Goal: Find specific page/section: Find specific page/section

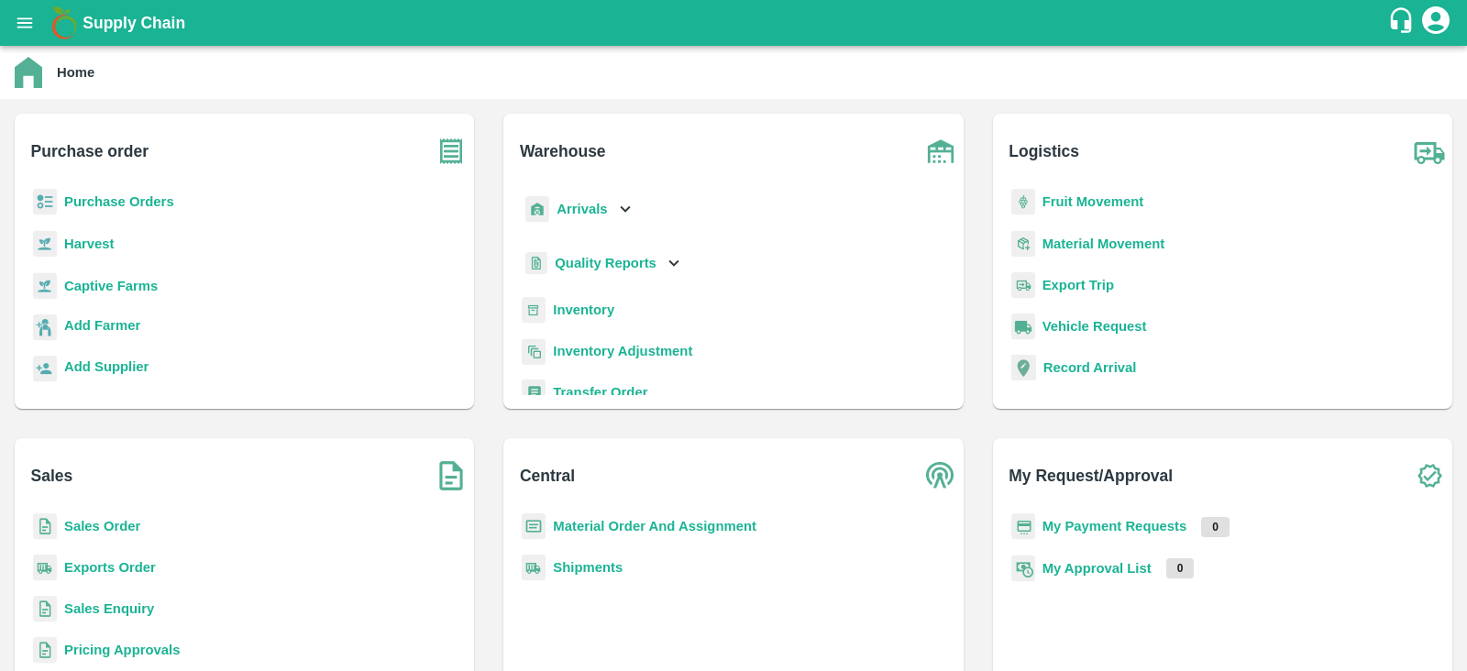
click at [96, 284] on b "Captive Farms" at bounding box center [111, 286] width 94 height 15
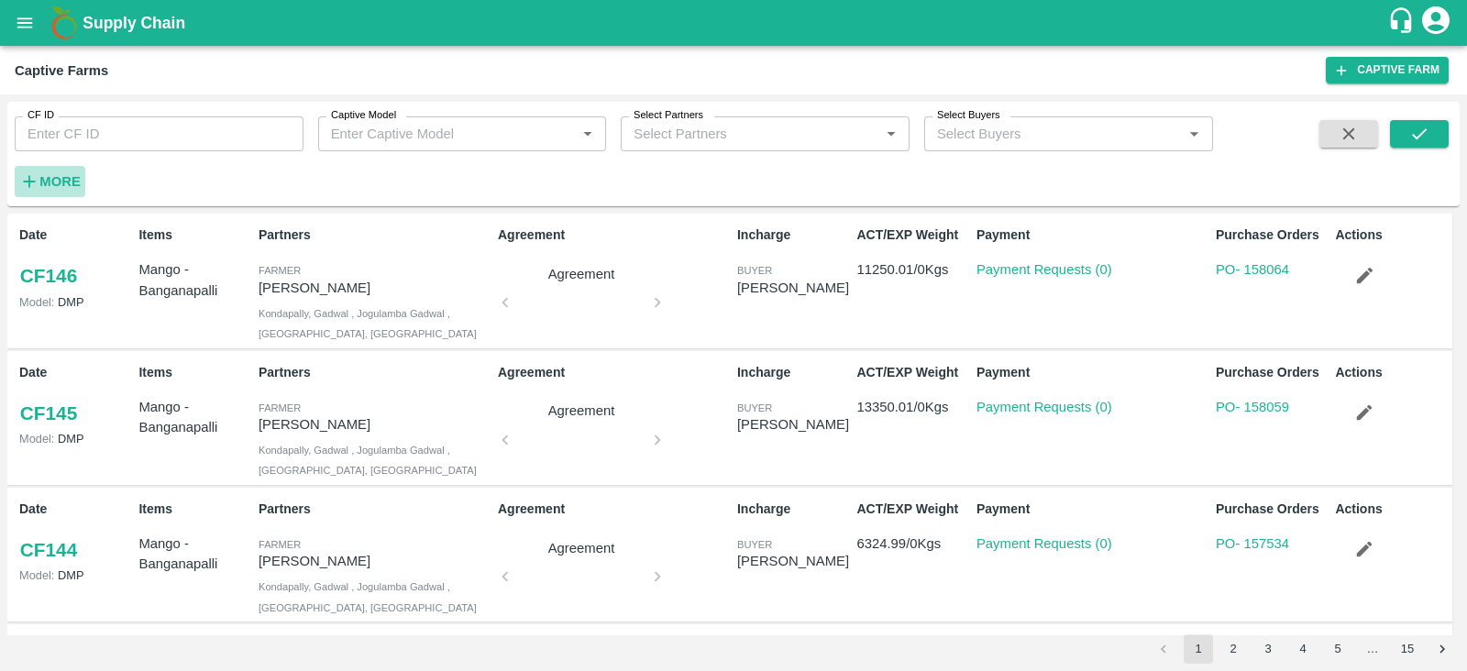
click at [64, 181] on strong "More" at bounding box center [59, 181] width 41 height 15
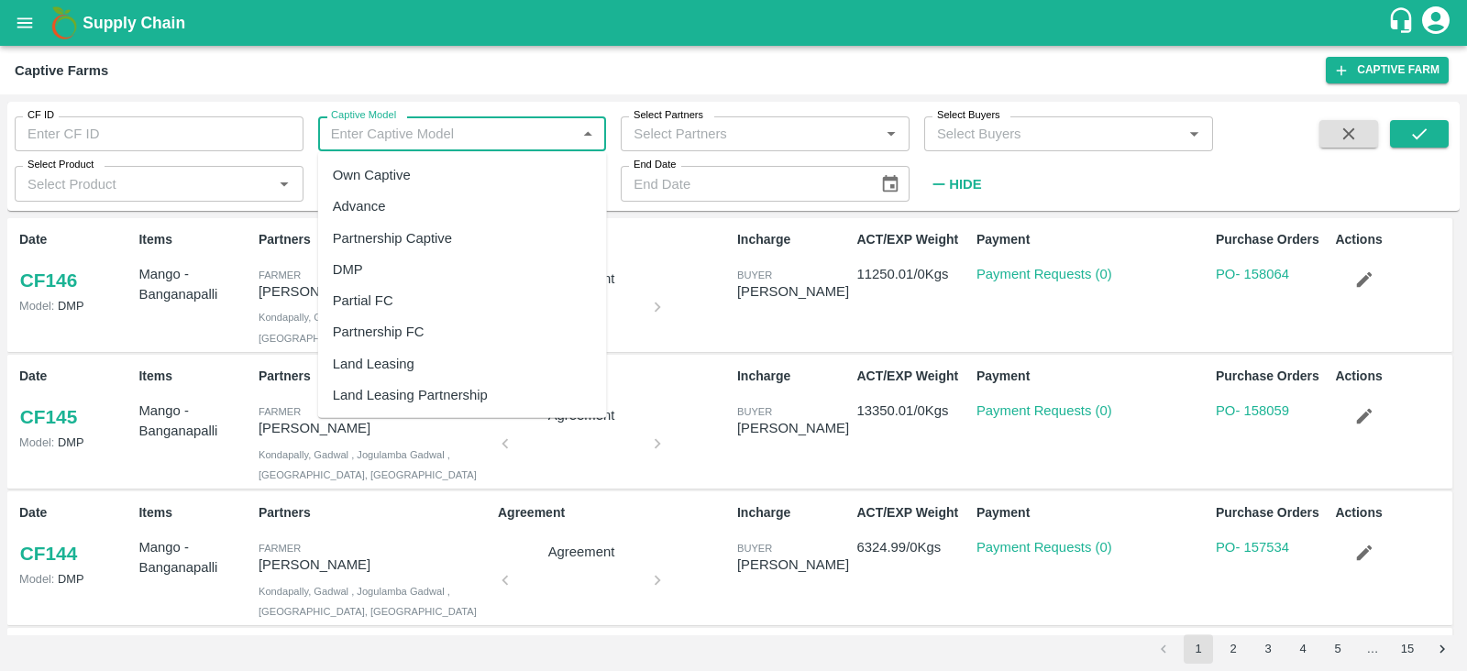
click at [440, 128] on input "Captive Model" at bounding box center [448, 134] width 248 height 24
click at [414, 374] on div "Land Leasing" at bounding box center [462, 363] width 289 height 31
type input "Land Leasing"
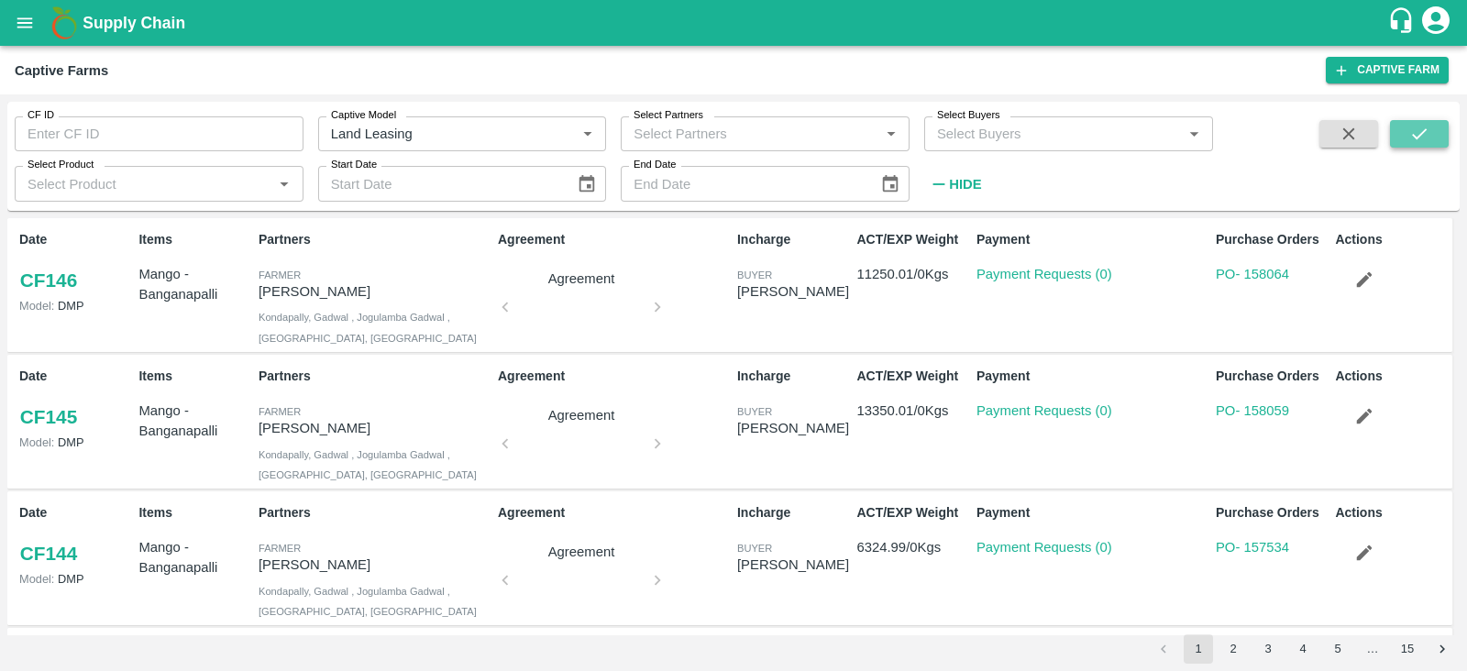
click at [1422, 131] on icon "submit" at bounding box center [1419, 133] width 15 height 11
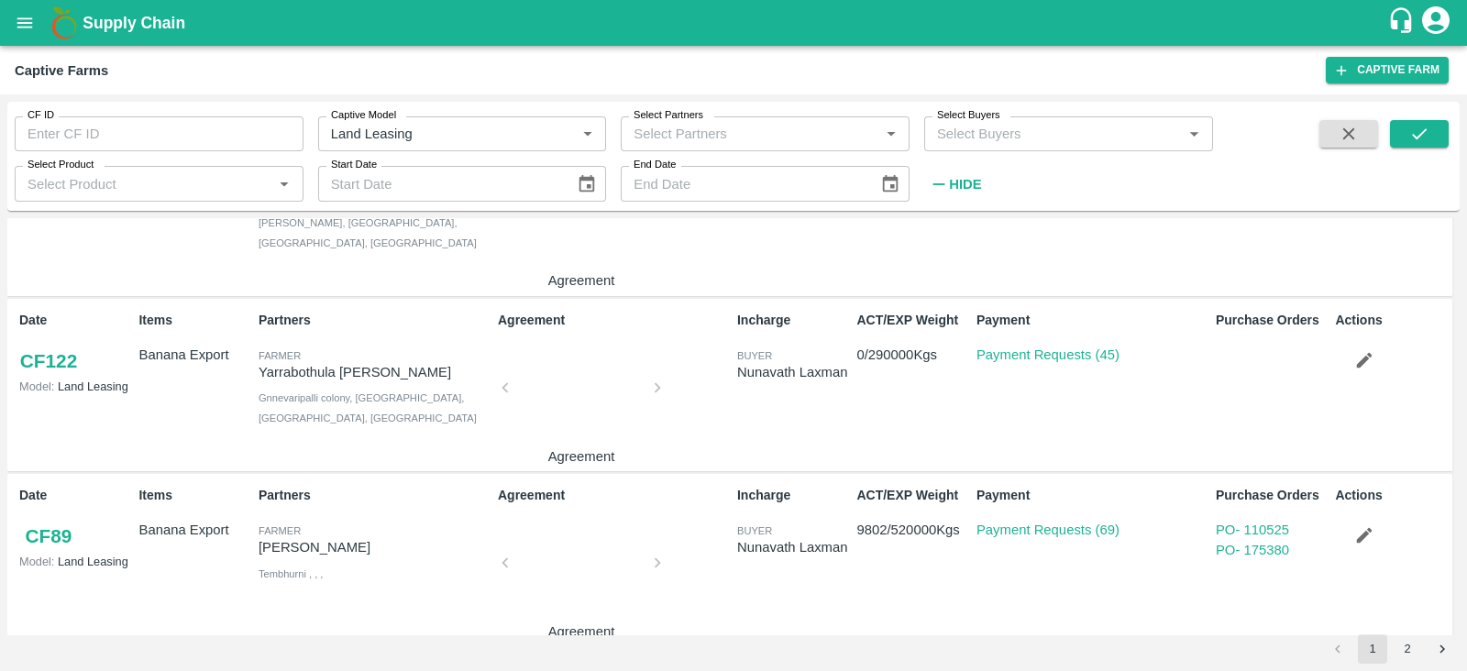
scroll to position [1352, 0]
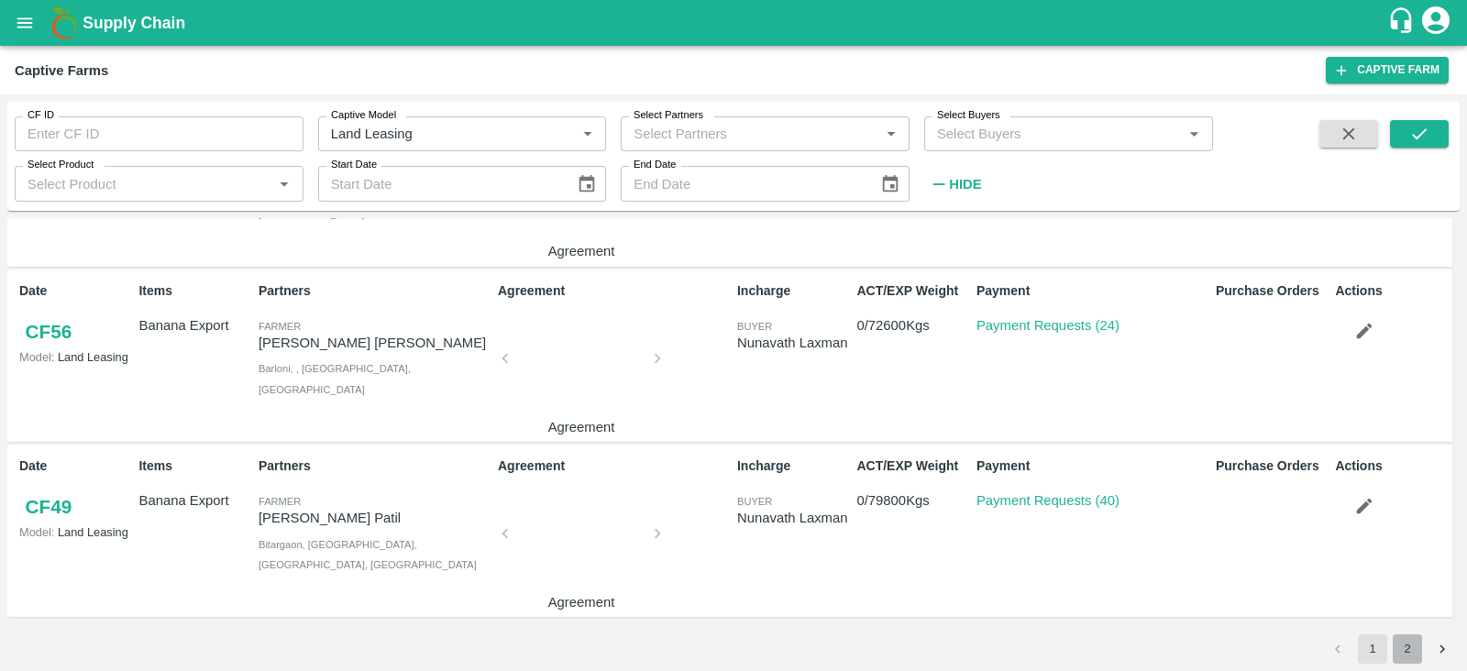
click at [1399, 631] on button "2" at bounding box center [1407, 648] width 29 height 29
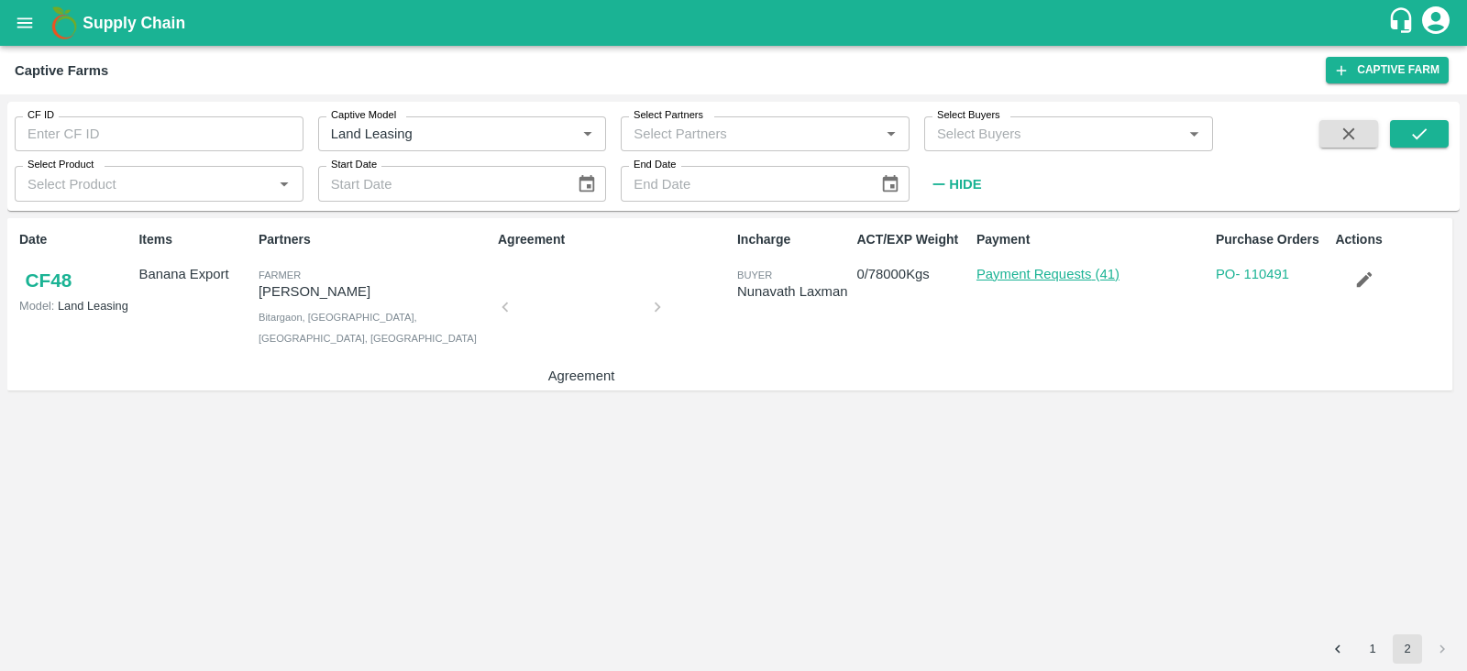
click at [1027, 276] on link "Payment Requests (41)" at bounding box center [1047, 274] width 143 height 15
